Goal: Information Seeking & Learning: Find specific page/section

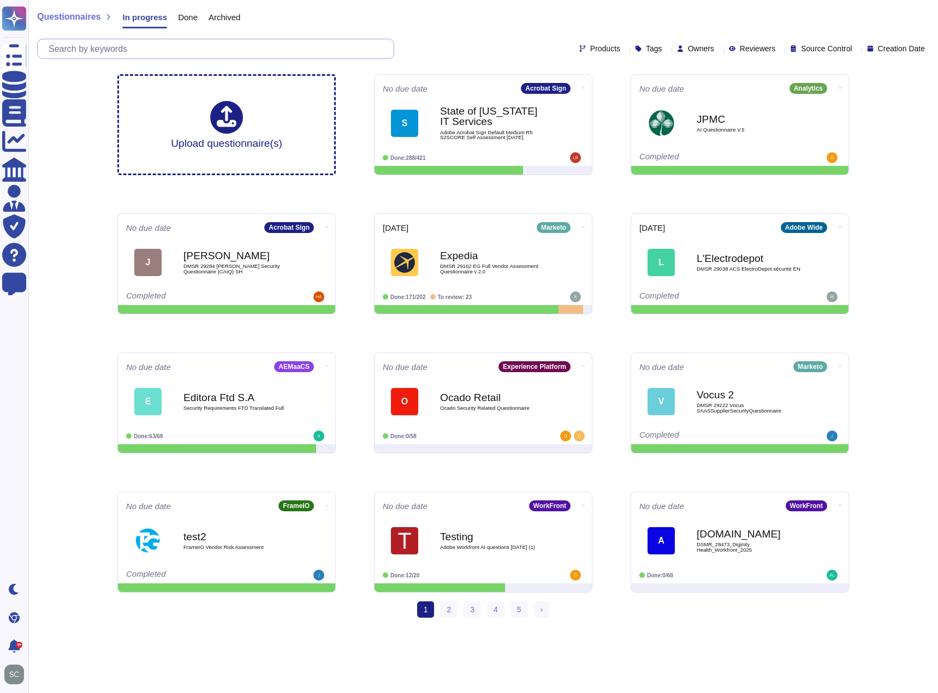
click at [103, 53] on input "text" at bounding box center [218, 48] width 350 height 19
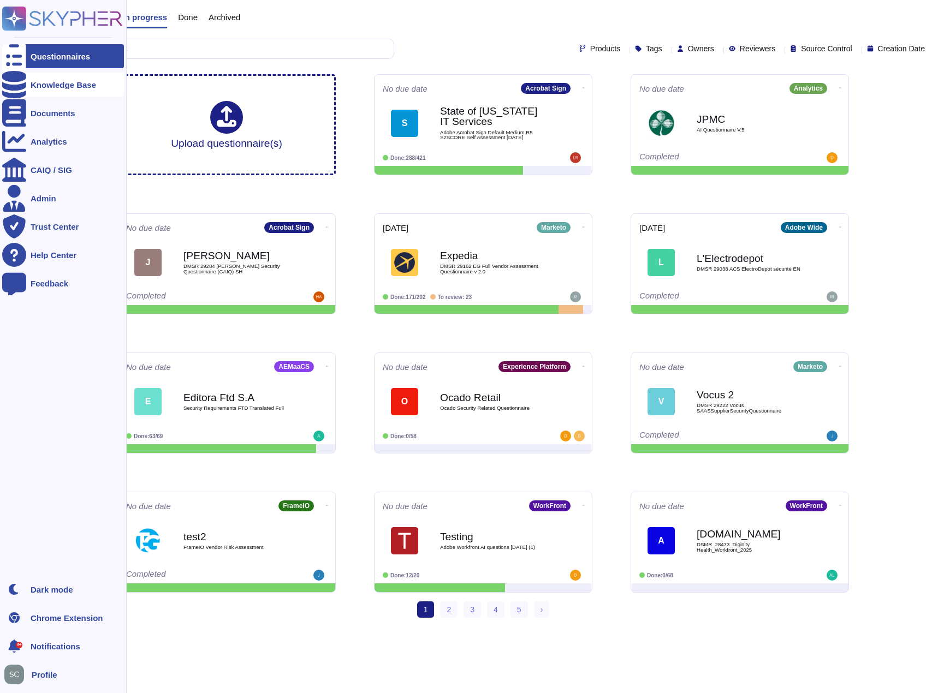
click at [17, 85] on icon at bounding box center [14, 84] width 24 height 27
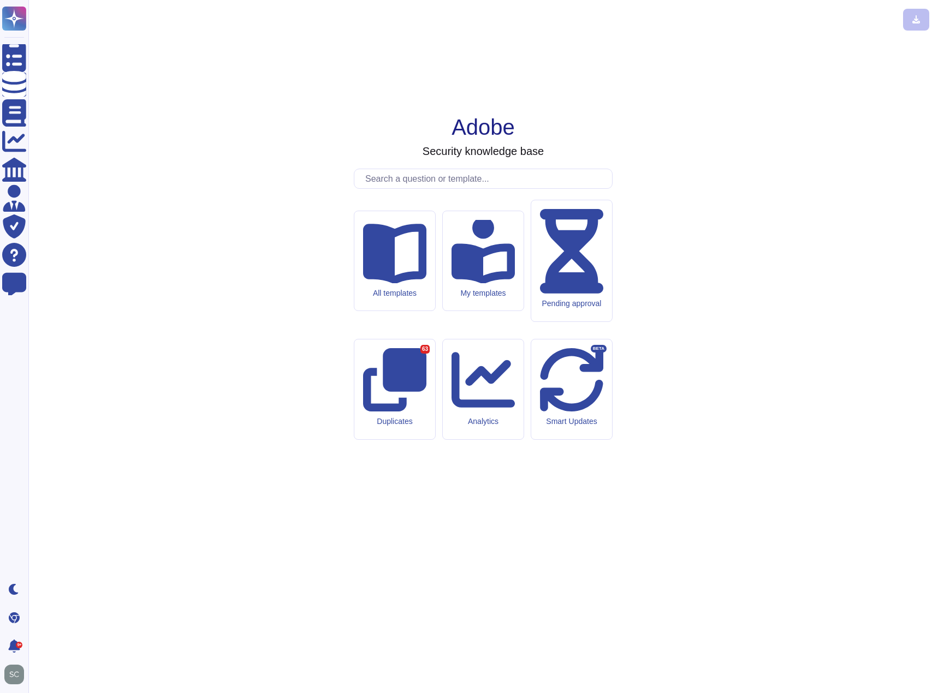
click at [466, 188] on input "text" at bounding box center [486, 178] width 252 height 19
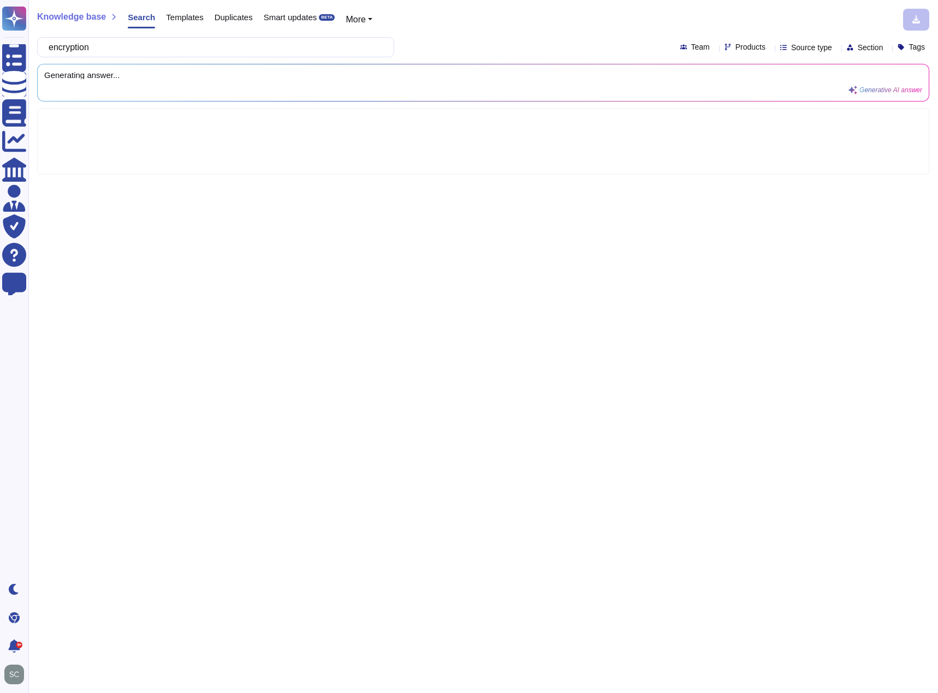
type input "encryption"
click at [741, 49] on div "Products" at bounding box center [746, 47] width 45 height 8
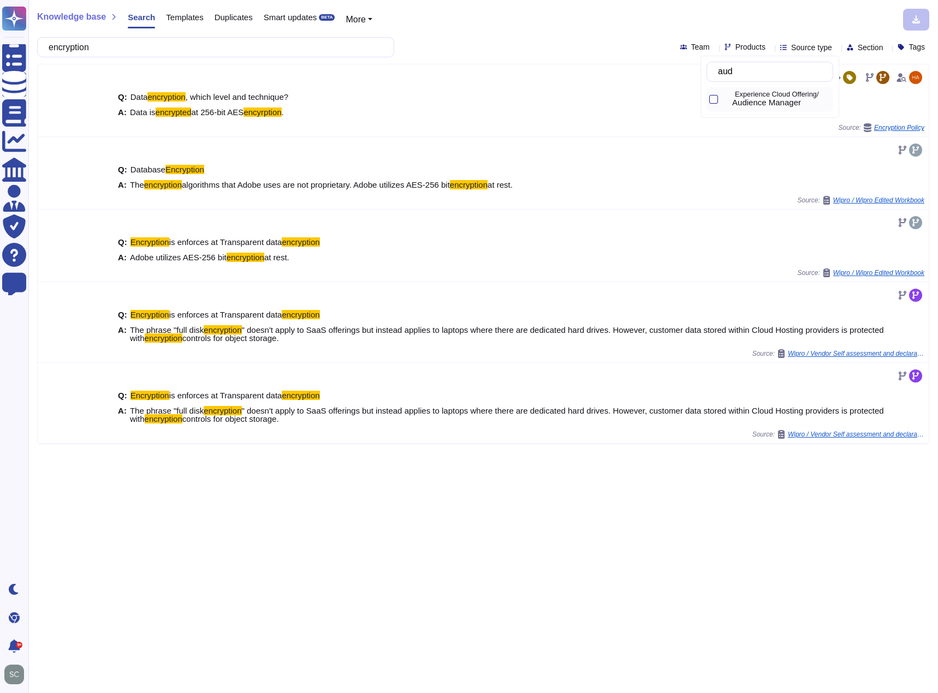
click at [764, 99] on span "Audience Manager" at bounding box center [766, 103] width 69 height 10
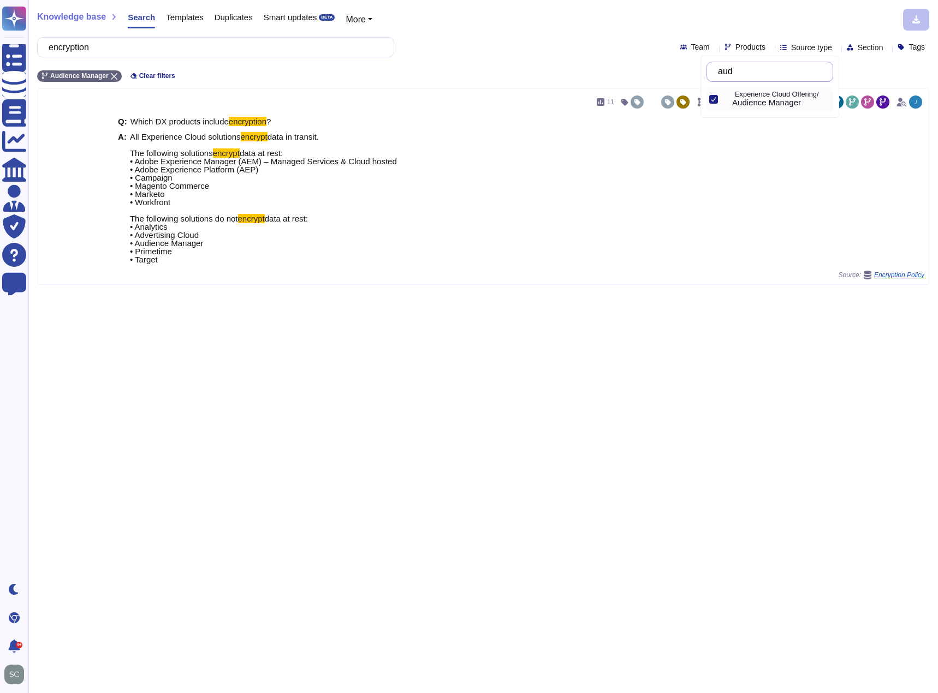
drag, startPoint x: 773, startPoint y: 70, endPoint x: 571, endPoint y: 78, distance: 202.6
click at [571, 78] on body "Questionnaires Knowledge Base Documents Analytics CAIQ / SIG Admin Trust Center…" at bounding box center [469, 346] width 938 height 693
click at [714, 97] on icon at bounding box center [713, 99] width 5 height 5
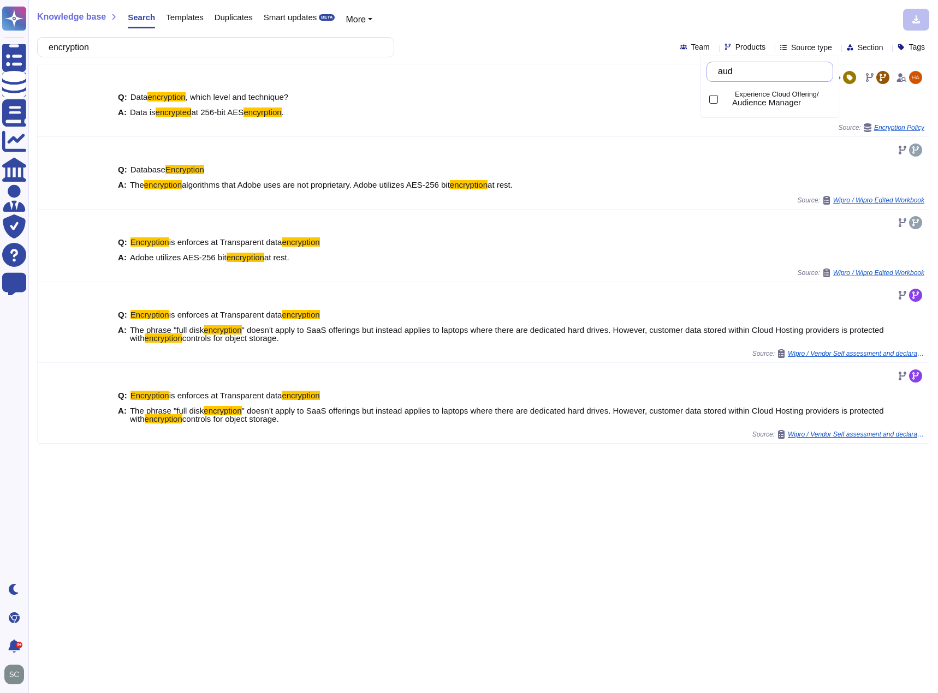
drag, startPoint x: 756, startPoint y: 66, endPoint x: 703, endPoint y: 74, distance: 53.5
click at [707, 74] on div "aud" at bounding box center [769, 72] width 127 height 20
type input "audt"
drag, startPoint x: 776, startPoint y: 73, endPoint x: 626, endPoint y: 72, distance: 149.6
click at [626, 72] on body "Questionnaires Knowledge Base Documents Analytics CAIQ / SIG Admin Trust Center…" at bounding box center [469, 346] width 938 height 693
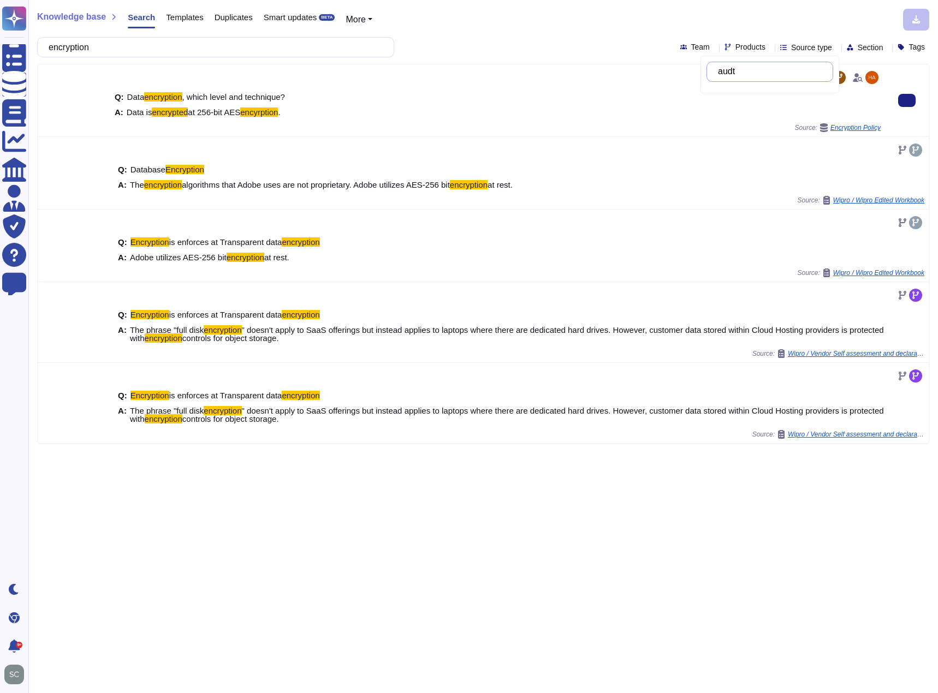
drag, startPoint x: 756, startPoint y: 74, endPoint x: 576, endPoint y: 67, distance: 179.7
click at [576, 67] on body "Questionnaires Knowledge Base Documents Analytics CAIQ / SIG Admin Trust Center…" at bounding box center [469, 346] width 938 height 693
type input "targ"
click at [748, 105] on span "Target" at bounding box center [743, 103] width 23 height 10
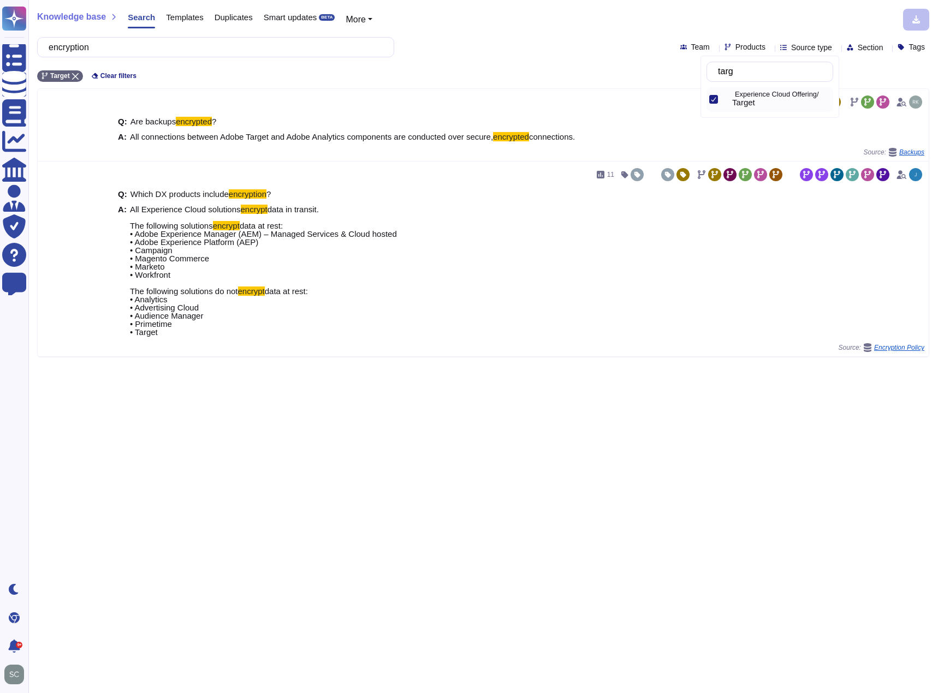
click at [534, 421] on div "Knowledge base Search Templates Duplicates Smart updates BETA More encryption T…" at bounding box center [482, 346] width 909 height 693
drag, startPoint x: 90, startPoint y: 46, endPoint x: 167, endPoint y: 28, distance: 78.9
click at [157, 57] on div "Knowledge base Search Templates Duplicates Smart updates BETA More encryption T…" at bounding box center [482, 346] width 909 height 693
type input "encrypt"
